Goal: Task Accomplishment & Management: Manage account settings

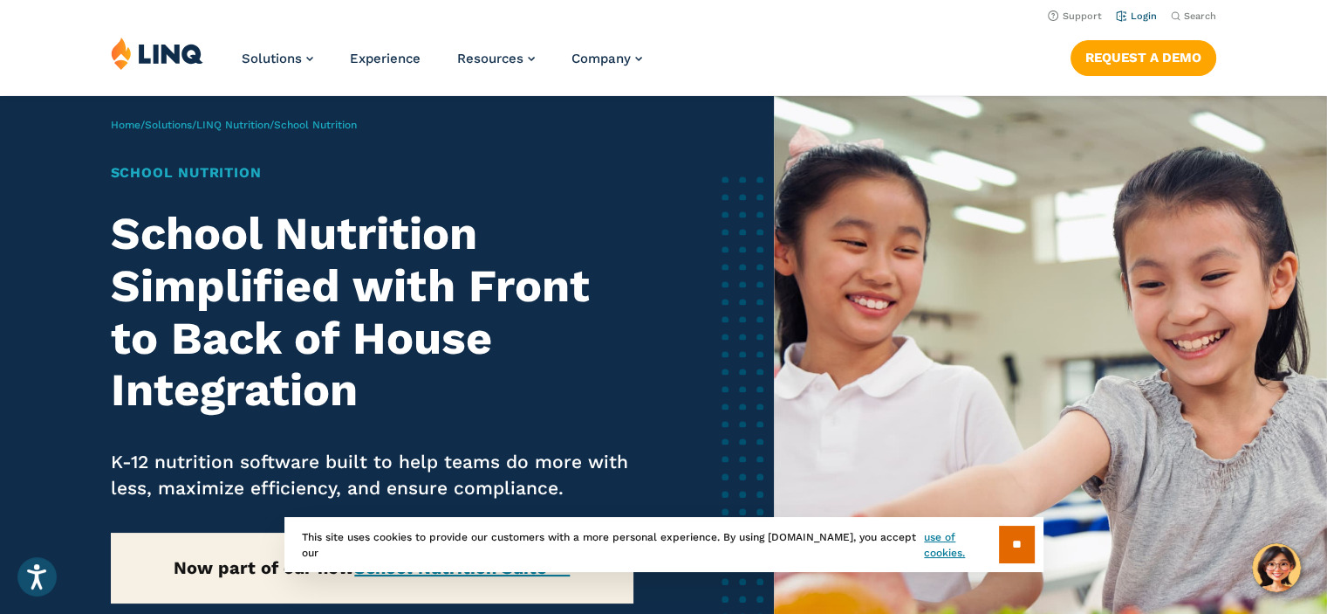
click at [1141, 13] on link "Login" at bounding box center [1136, 15] width 41 height 11
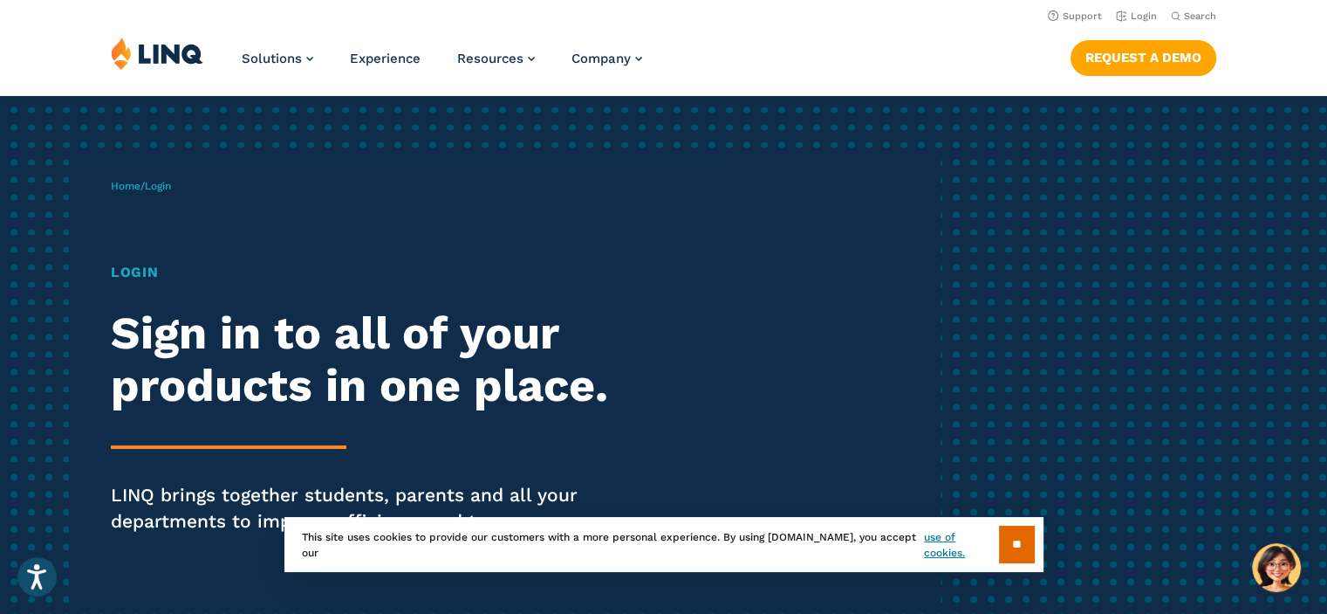
scroll to position [2, 0]
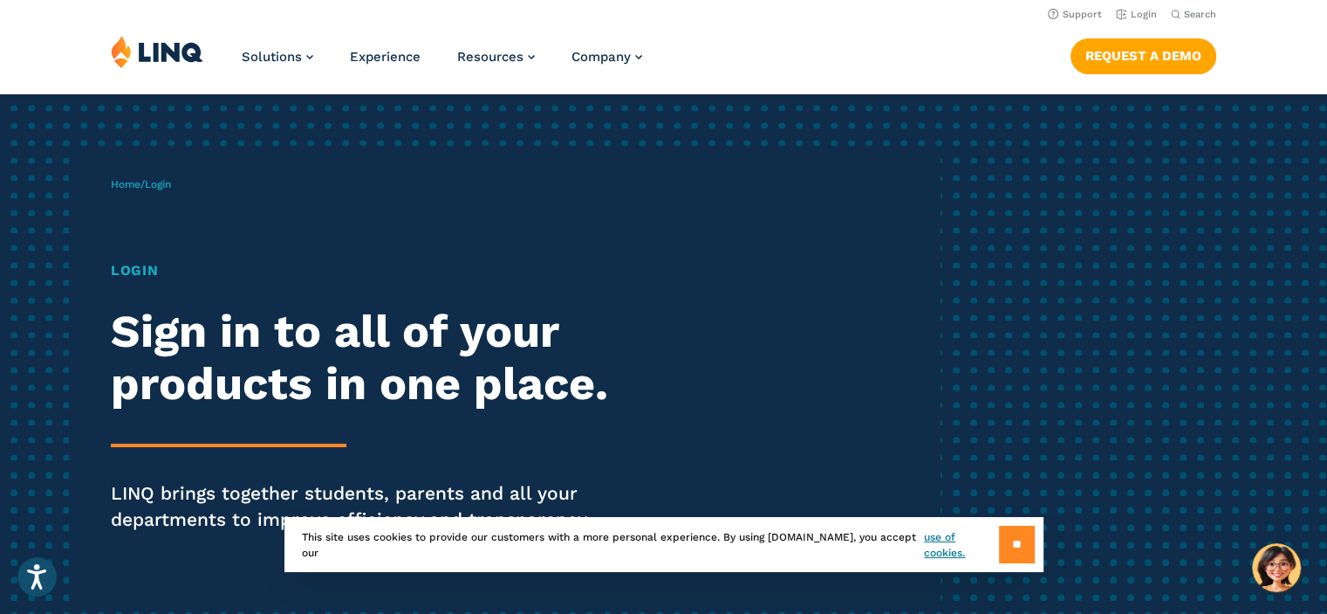
click at [1012, 541] on input "**" at bounding box center [1017, 544] width 36 height 38
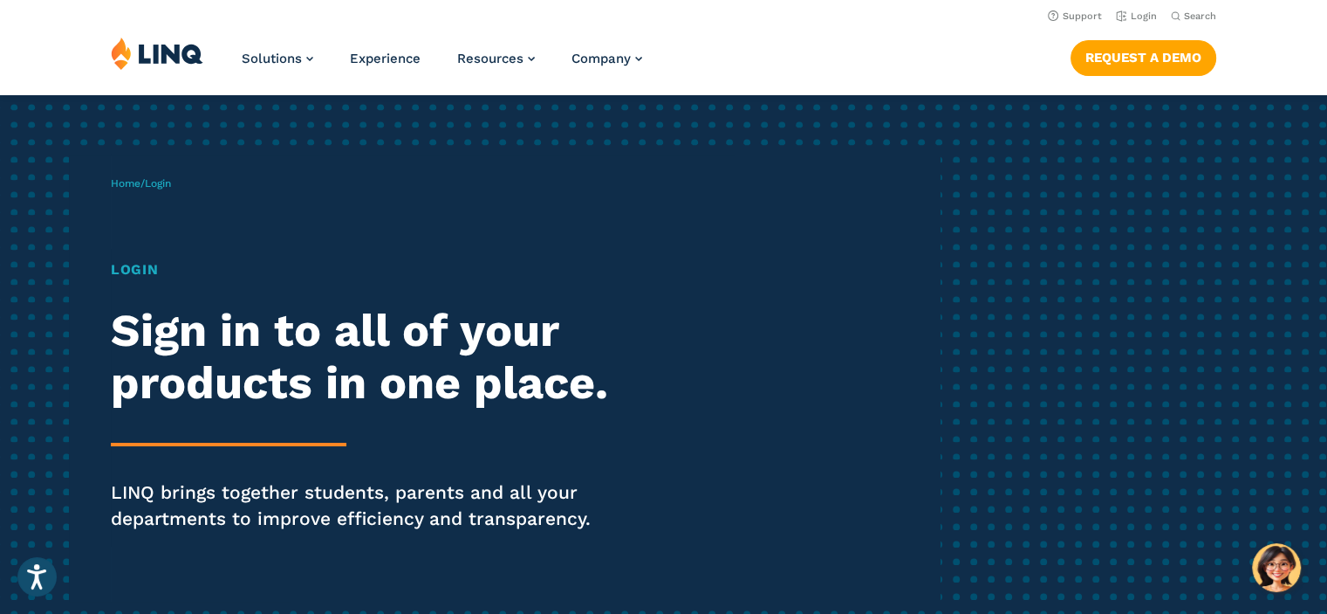
scroll to position [0, 0]
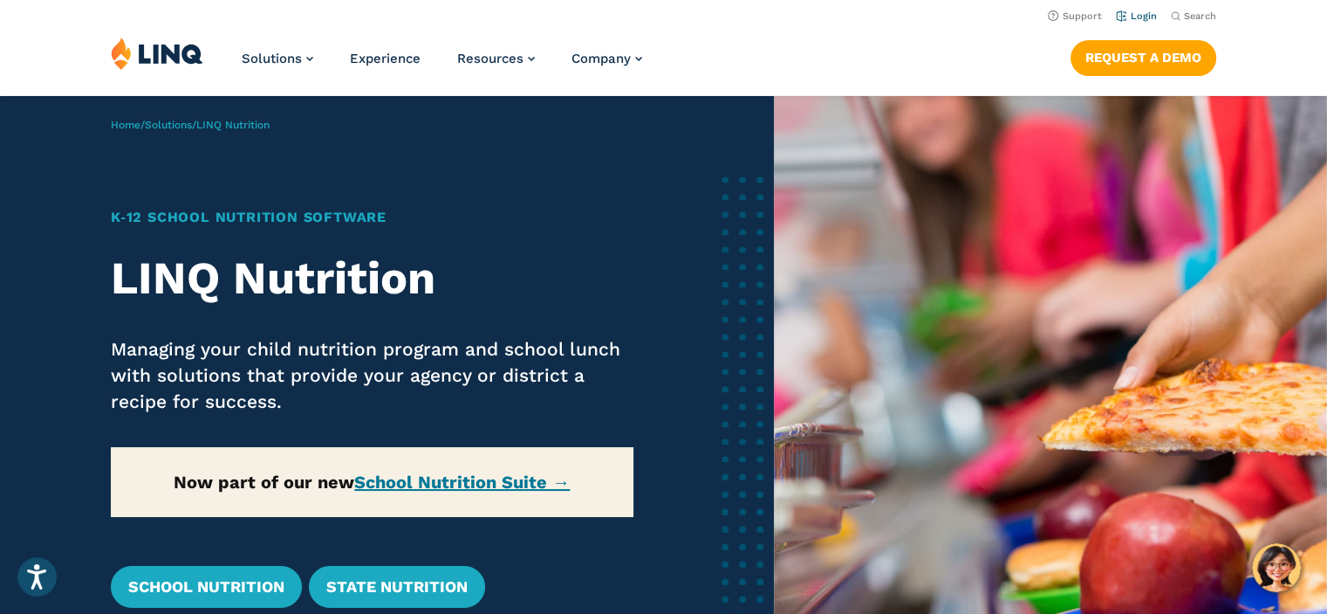
click at [1145, 15] on link "Login" at bounding box center [1136, 15] width 41 height 11
click at [1132, 18] on link "Login" at bounding box center [1136, 15] width 41 height 11
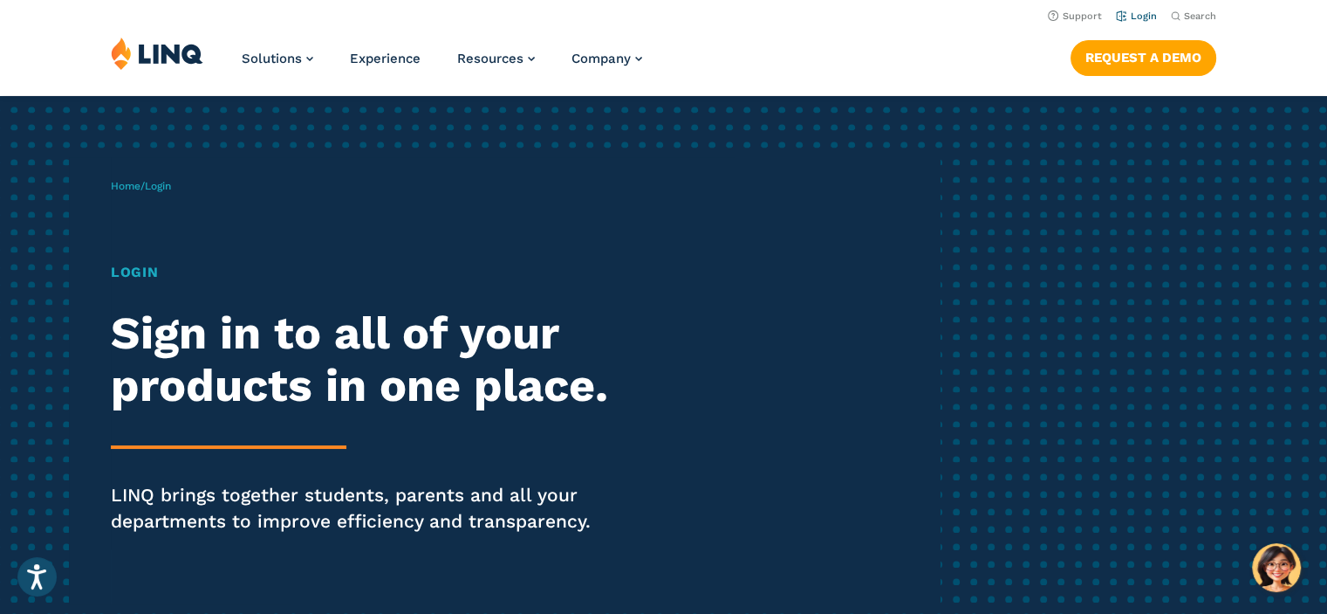
click at [1129, 20] on link "Login" at bounding box center [1136, 15] width 41 height 11
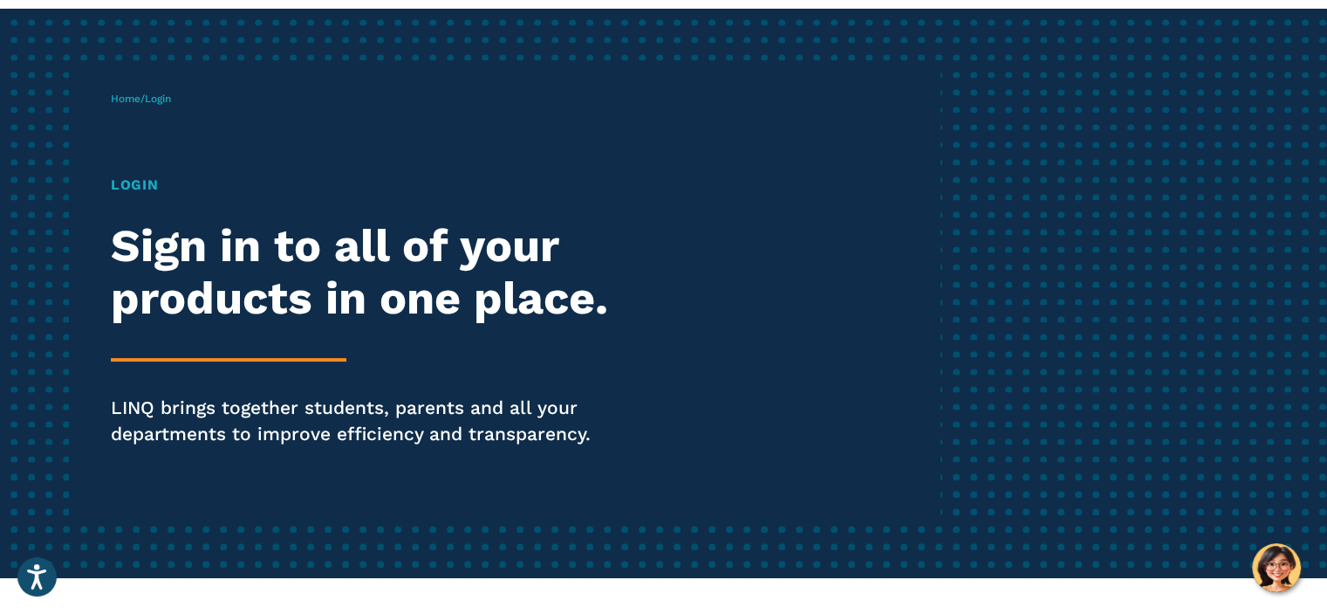
click at [209, 266] on h2 "Sign in to all of your products in one place." at bounding box center [366, 272] width 511 height 105
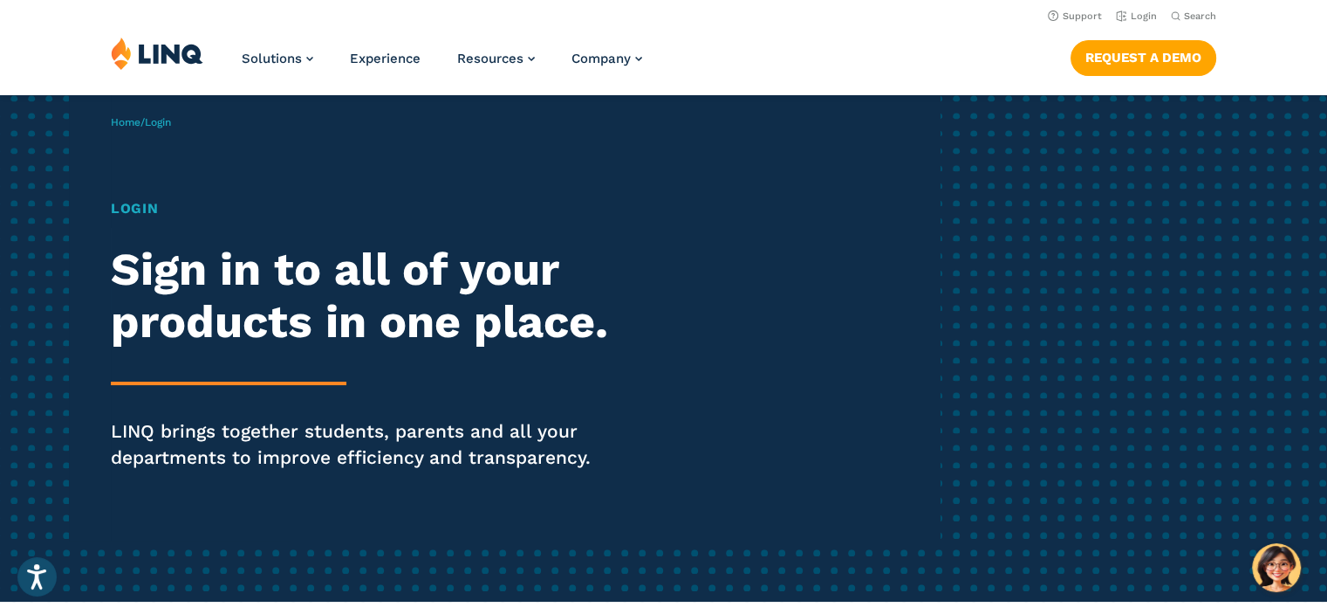
scroll to position [0, 0]
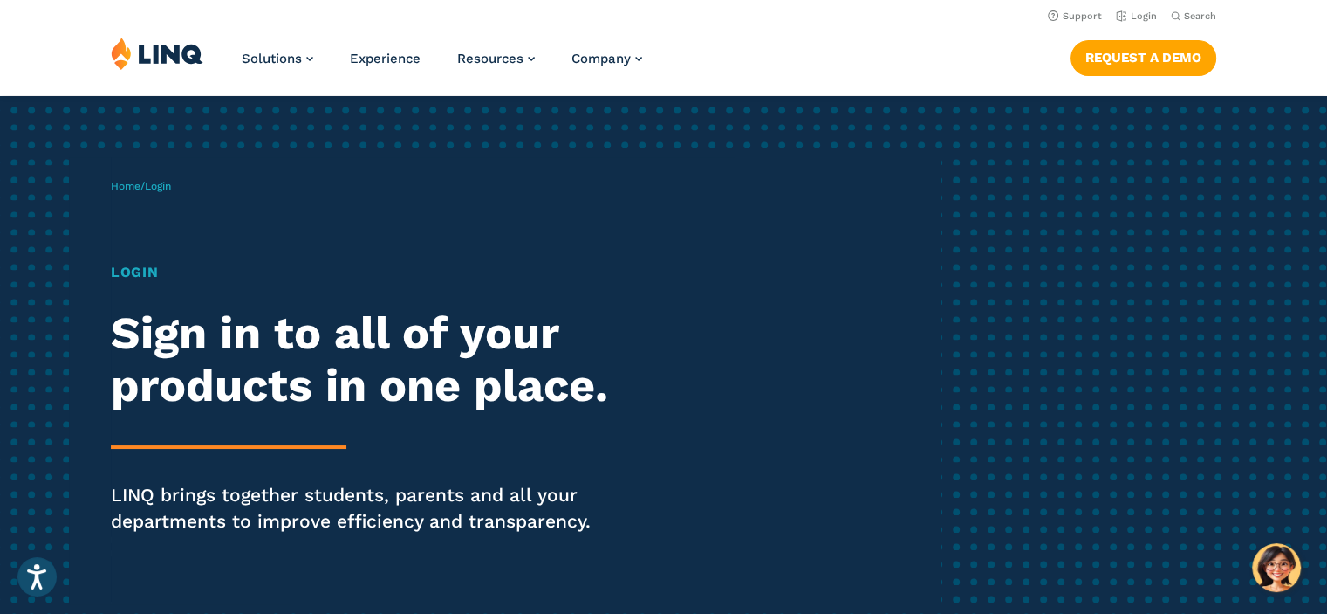
click at [171, 188] on span "Login" at bounding box center [158, 186] width 26 height 12
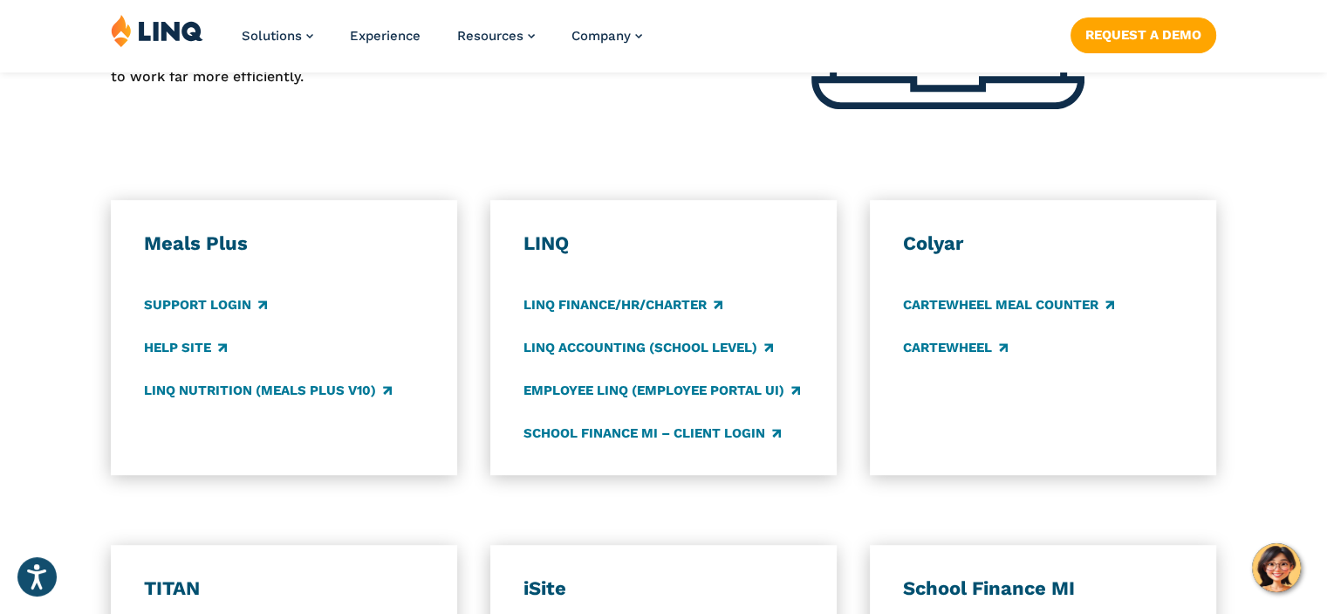
scroll to position [1047, 0]
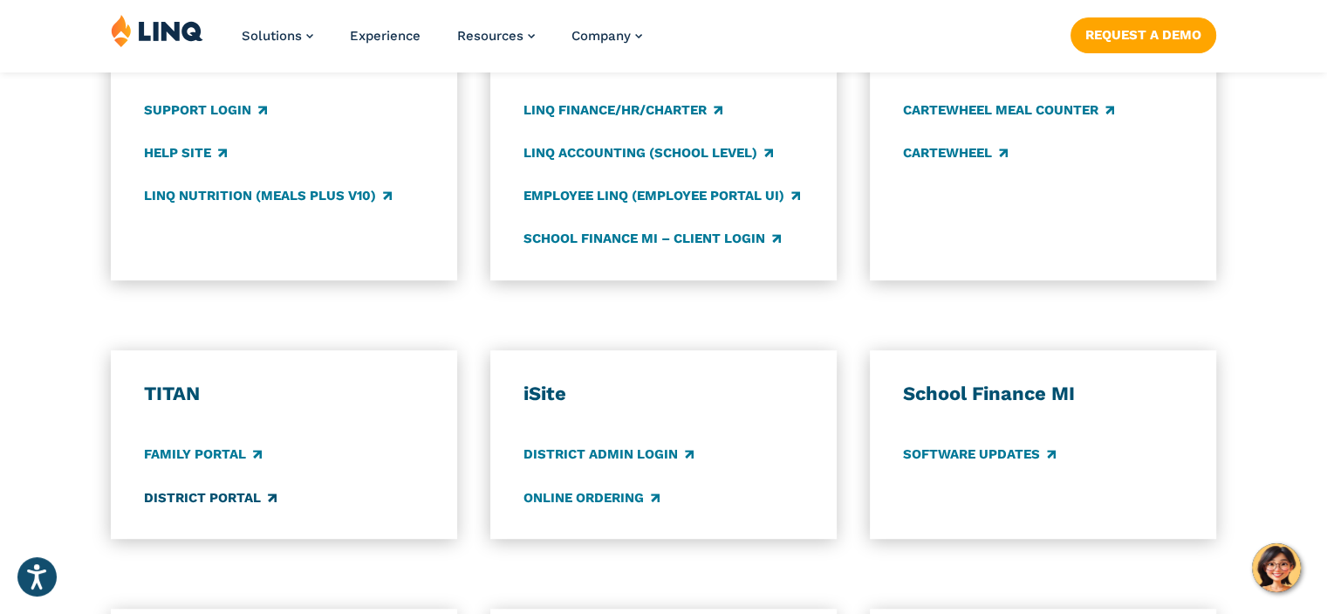
click at [236, 502] on link "District Portal" at bounding box center [210, 497] width 133 height 19
